Goal: Information Seeking & Learning: Learn about a topic

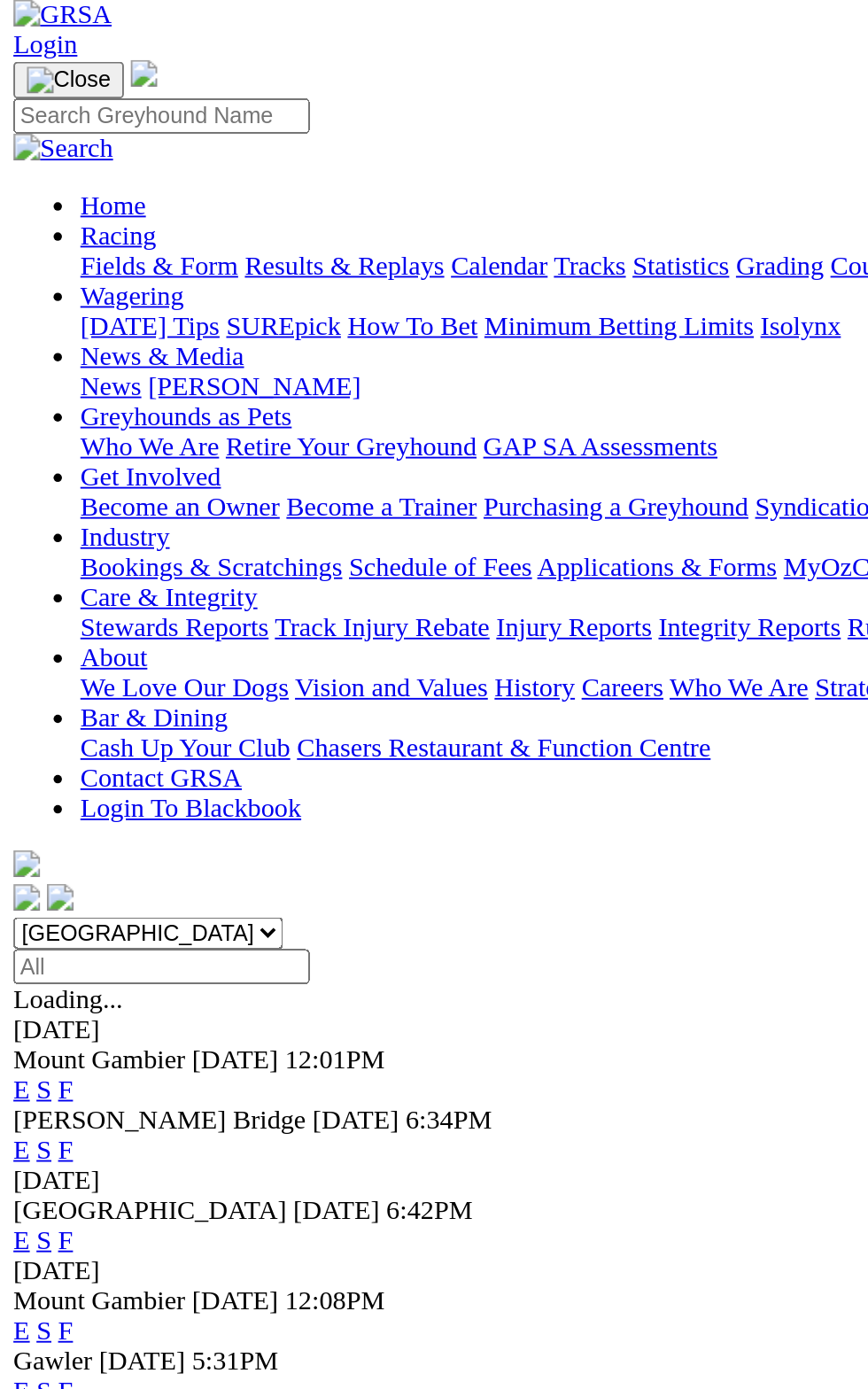
scroll to position [5, 0]
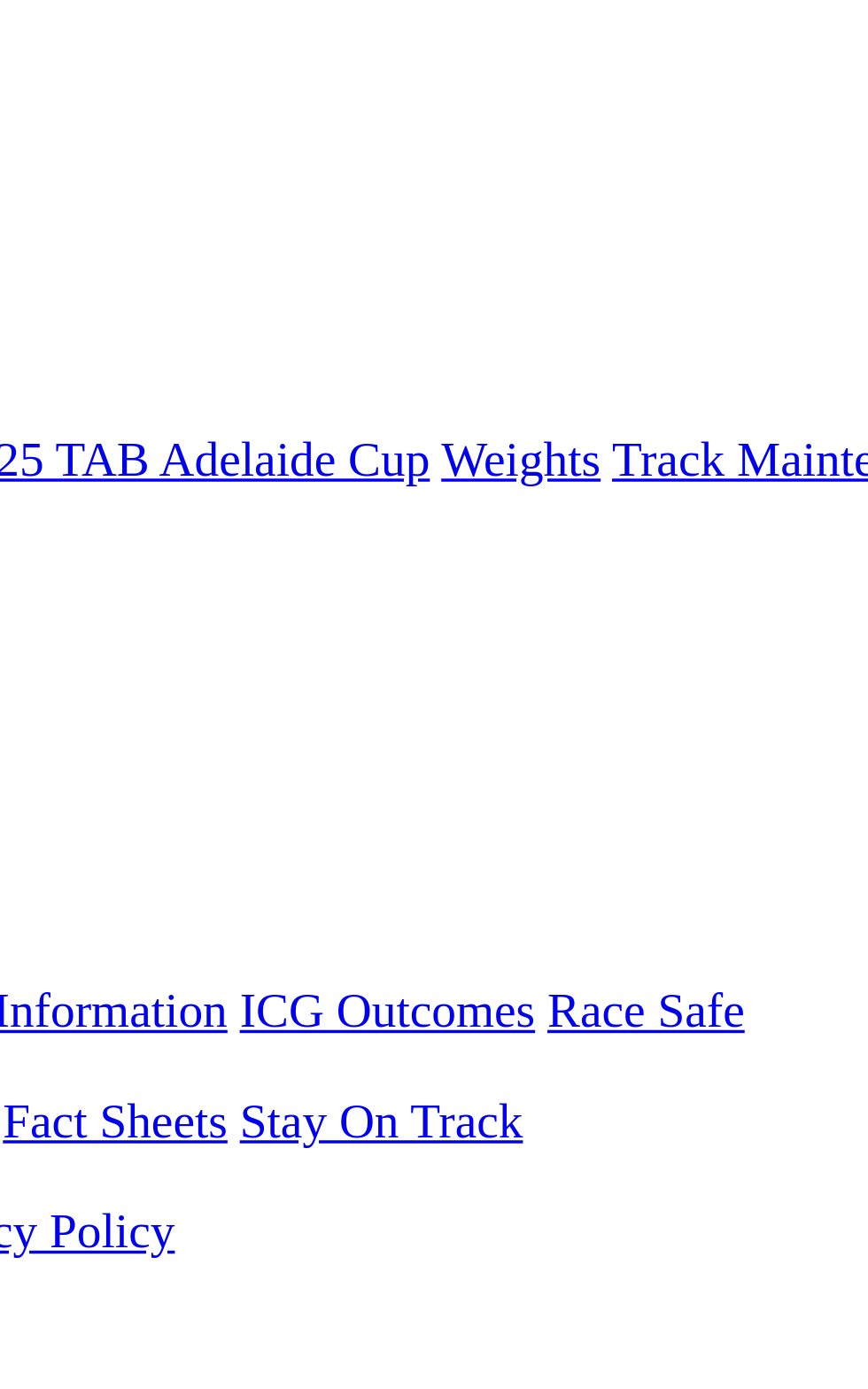
click at [28, 687] on link "S" at bounding box center [23, 694] width 8 height 15
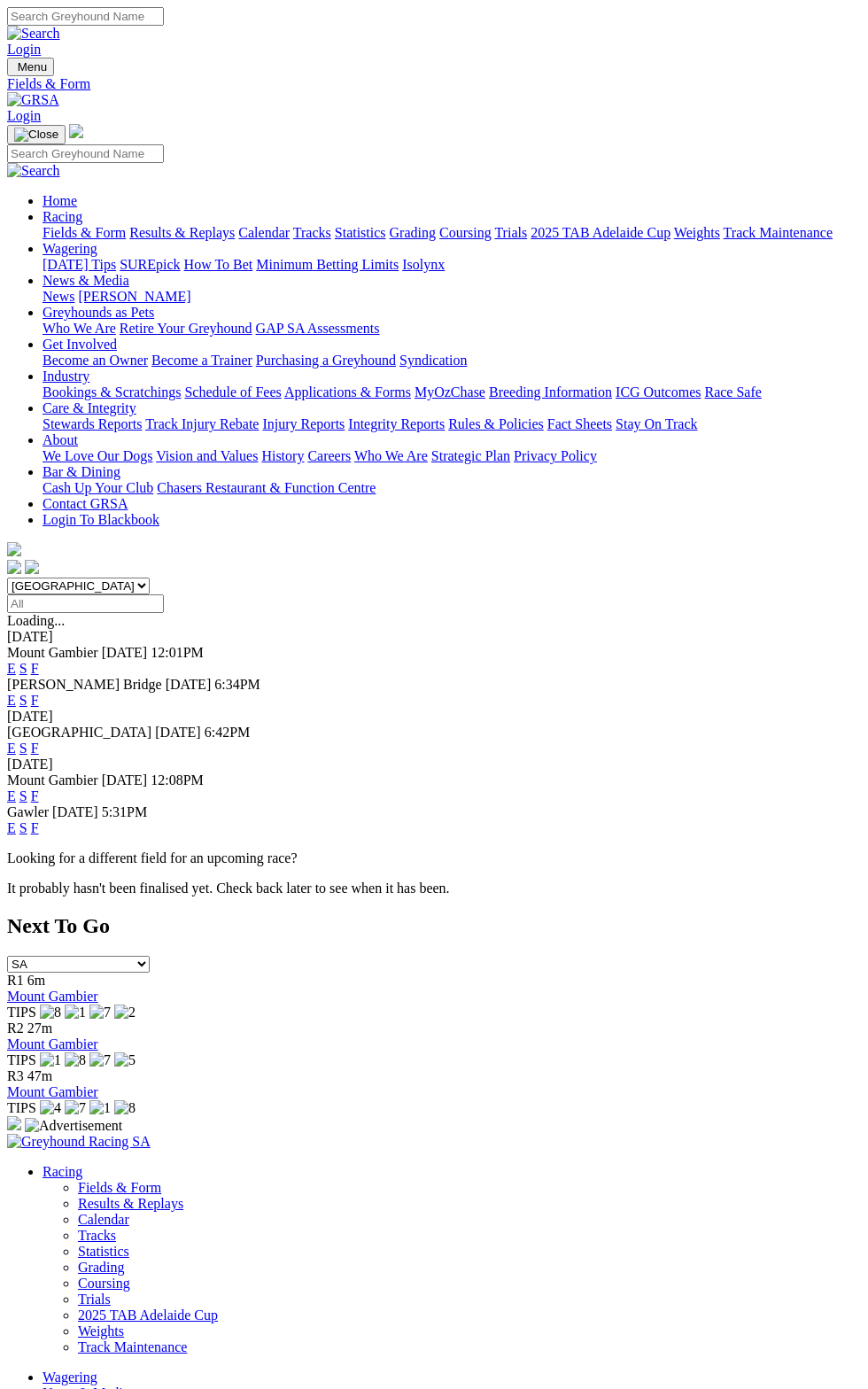
click at [861, 677] on div "[PERSON_NAME] Bridge [DATE] 6:34PM E S F" at bounding box center [434, 693] width 854 height 32
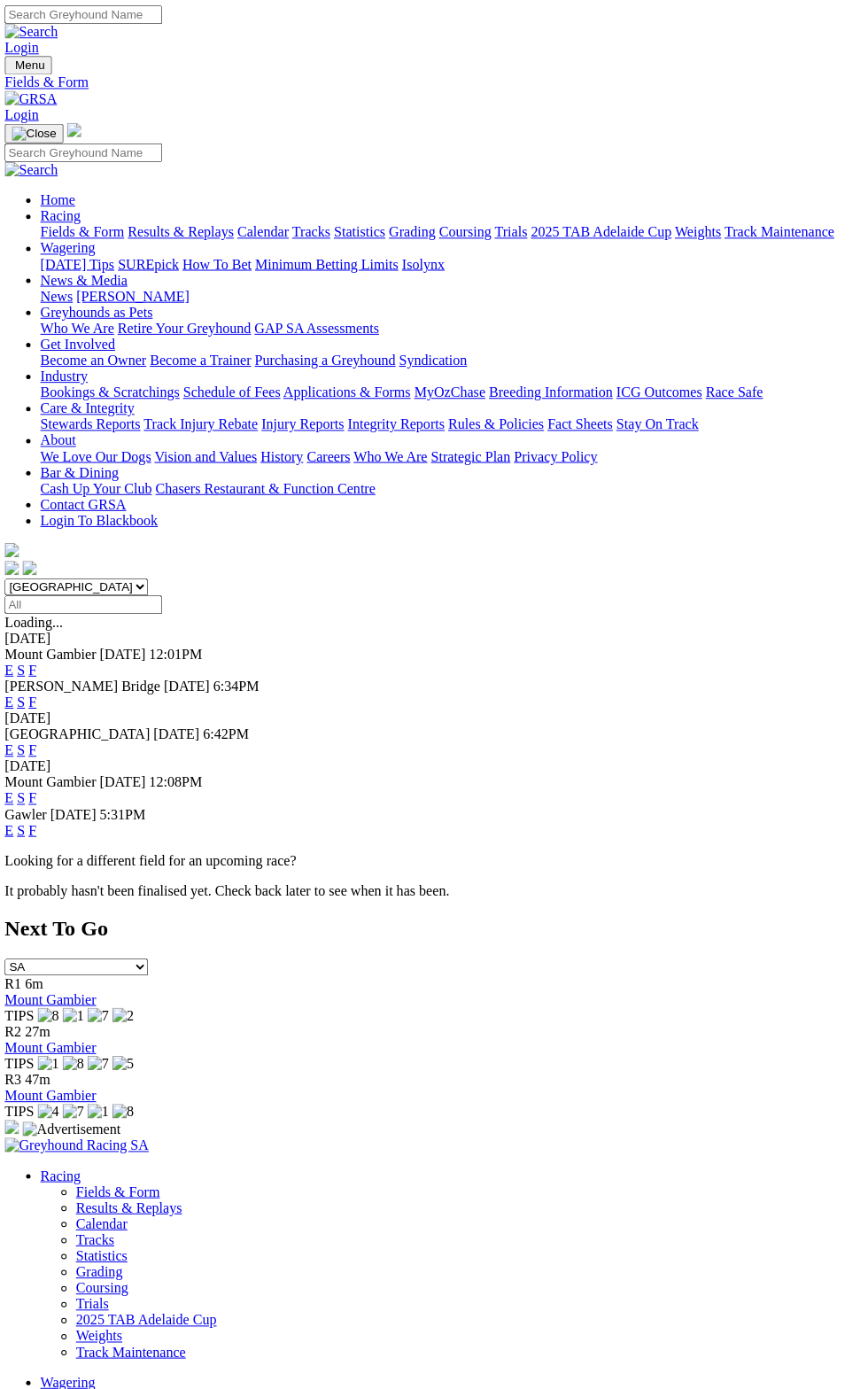
click at [39, 661] on link "F" at bounding box center [35, 668] width 8 height 15
click at [39, 692] on link "F" at bounding box center [35, 699] width 8 height 15
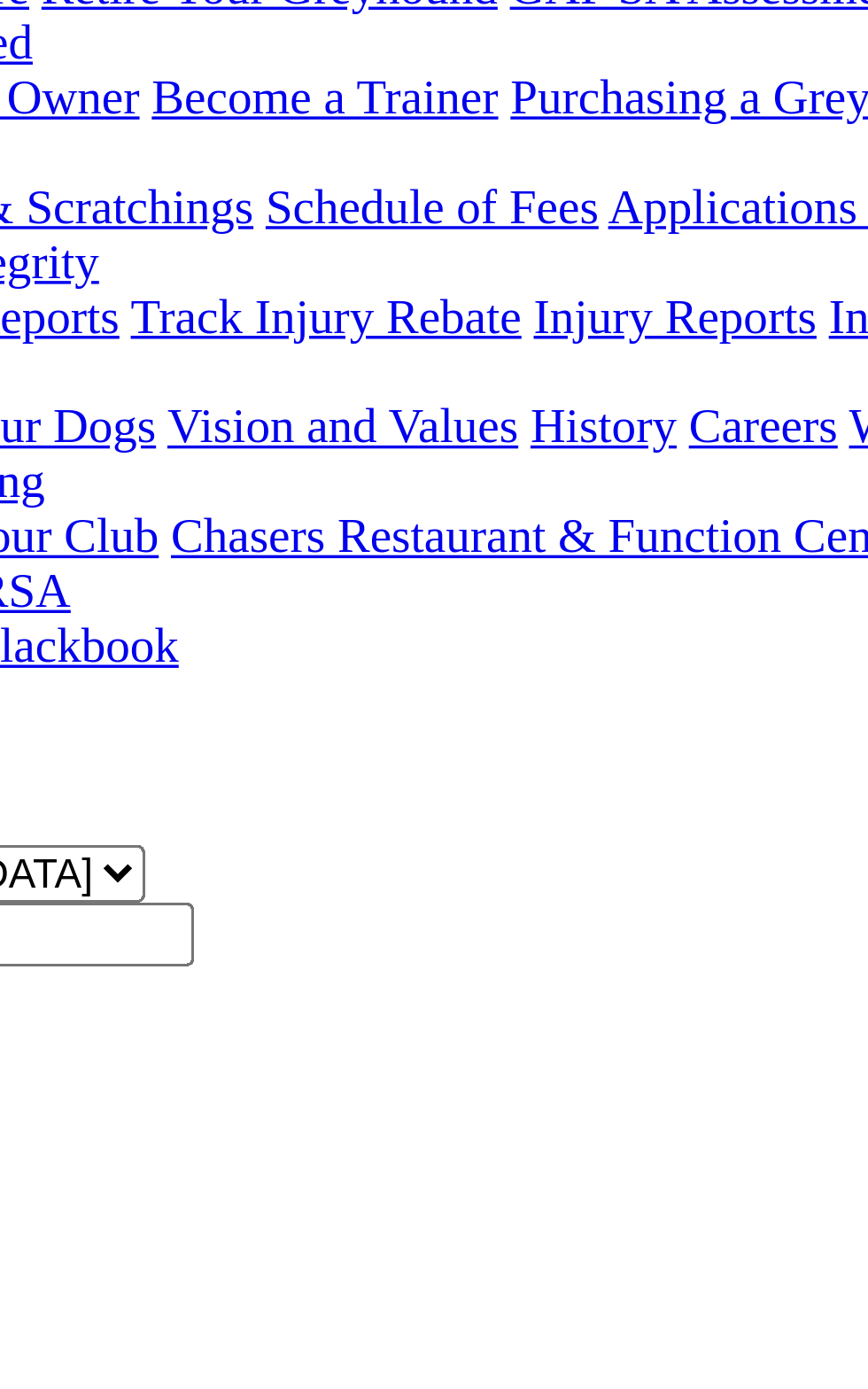
click at [292, 1186] on td "Vadim Roz" at bounding box center [349, 1195] width 114 height 18
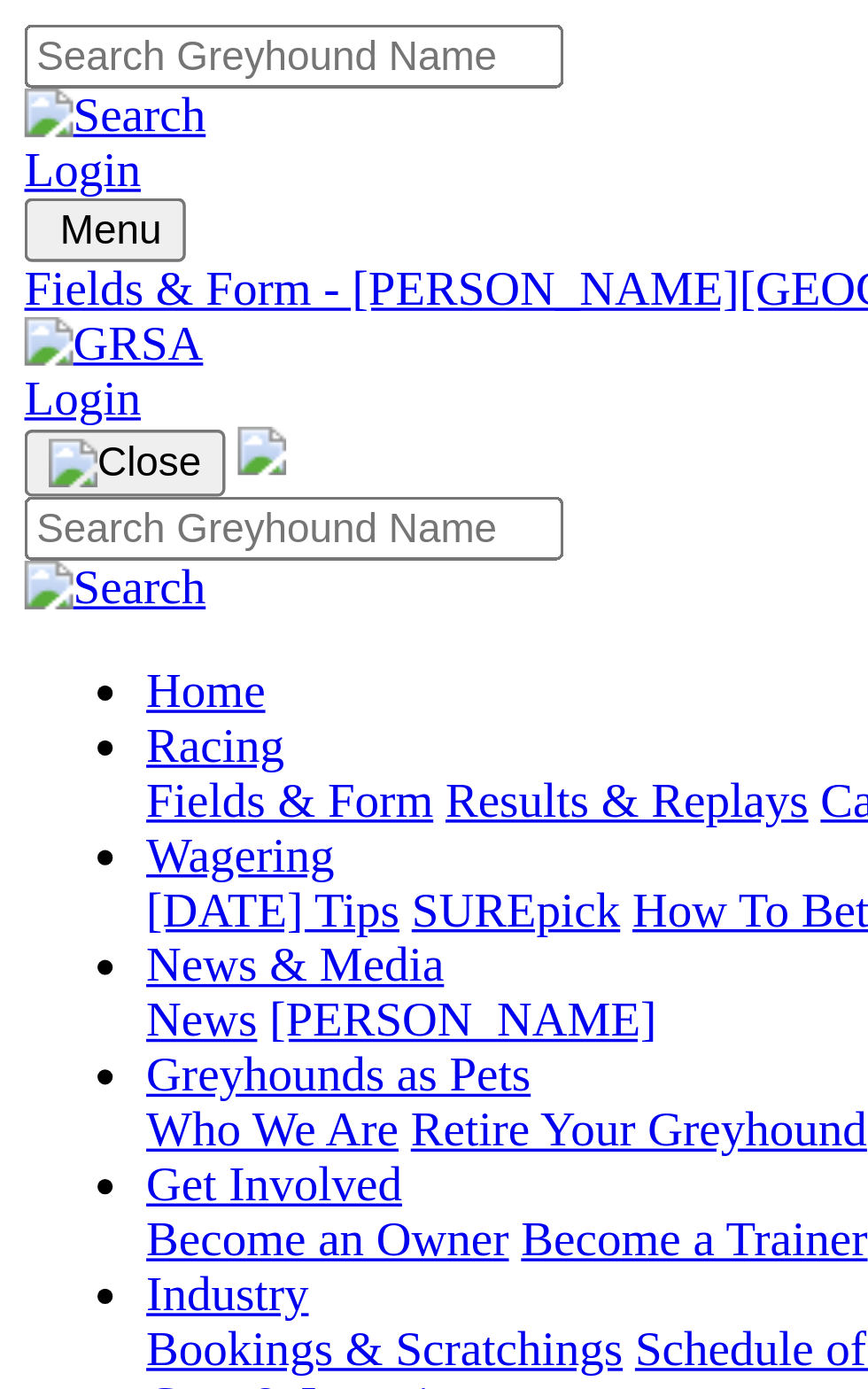
click at [71, 629] on span "6:34pm" at bounding box center [49, 636] width 44 height 15
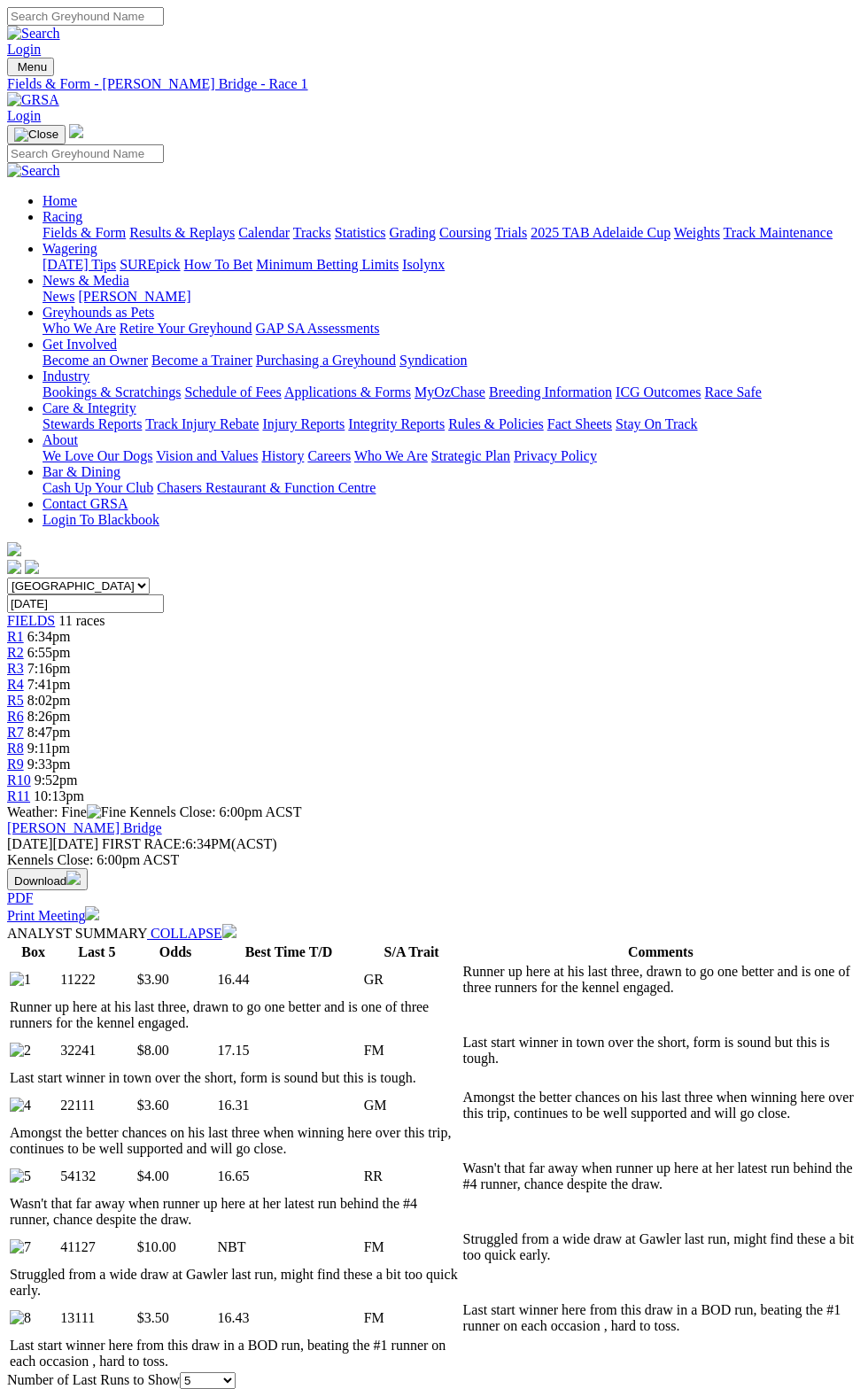
scroll to position [519, 0]
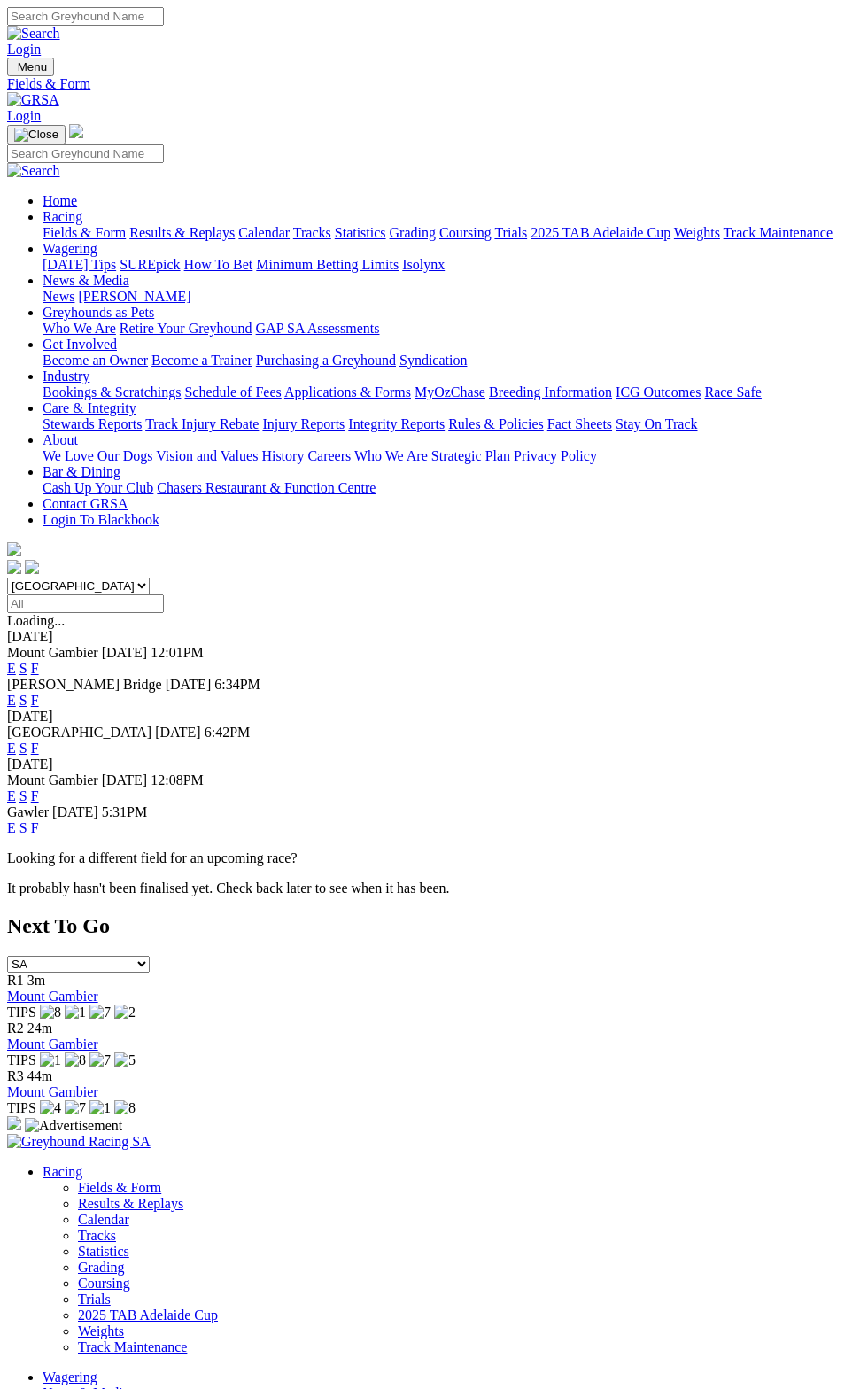
click at [861, 645] on div "Mount Gambier [DATE] 12:01PM E S F" at bounding box center [434, 661] width 854 height 32
click at [39, 692] on link "F" at bounding box center [35, 699] width 8 height 15
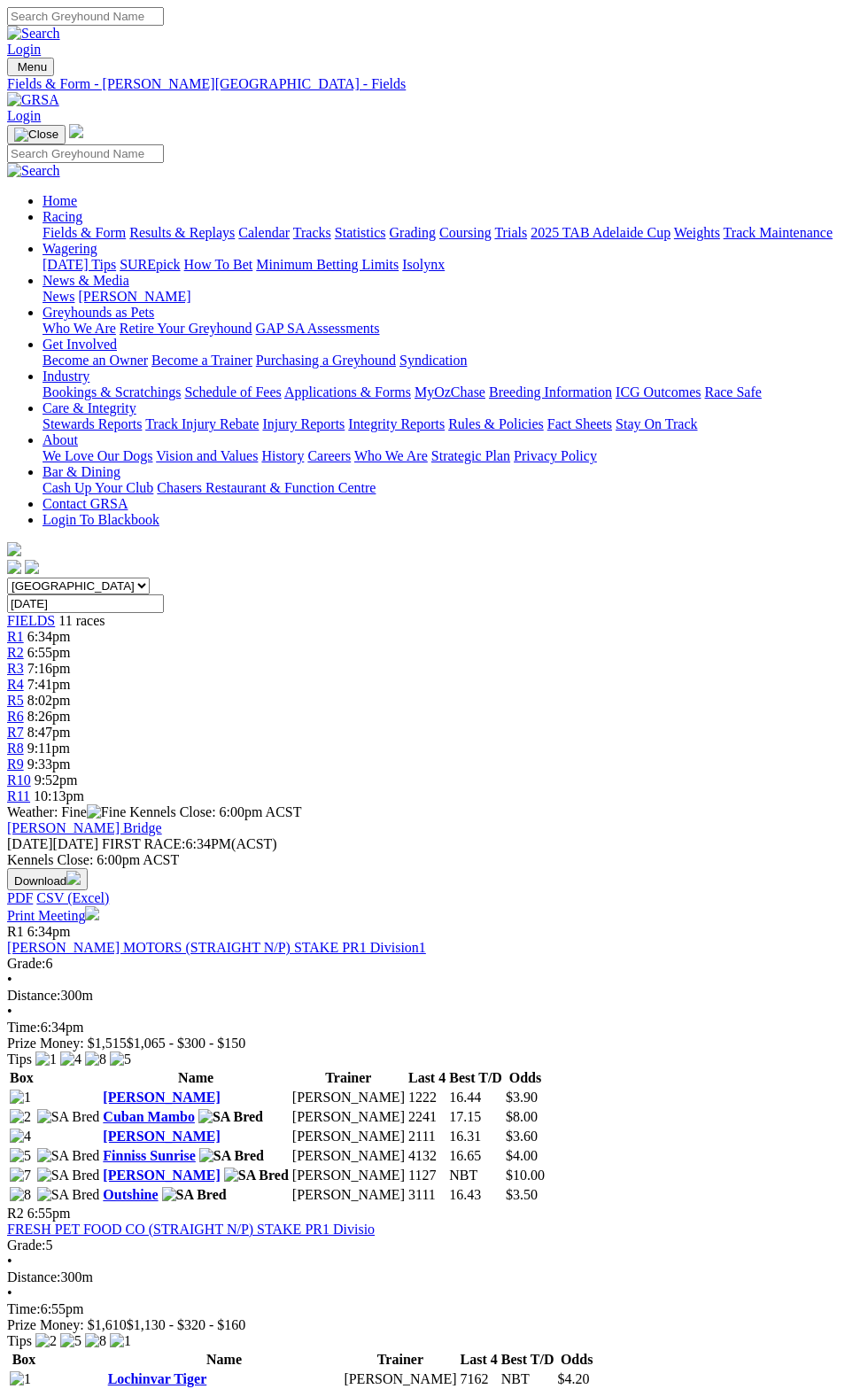
scroll to position [4, 0]
